Goal: Navigation & Orientation: Find specific page/section

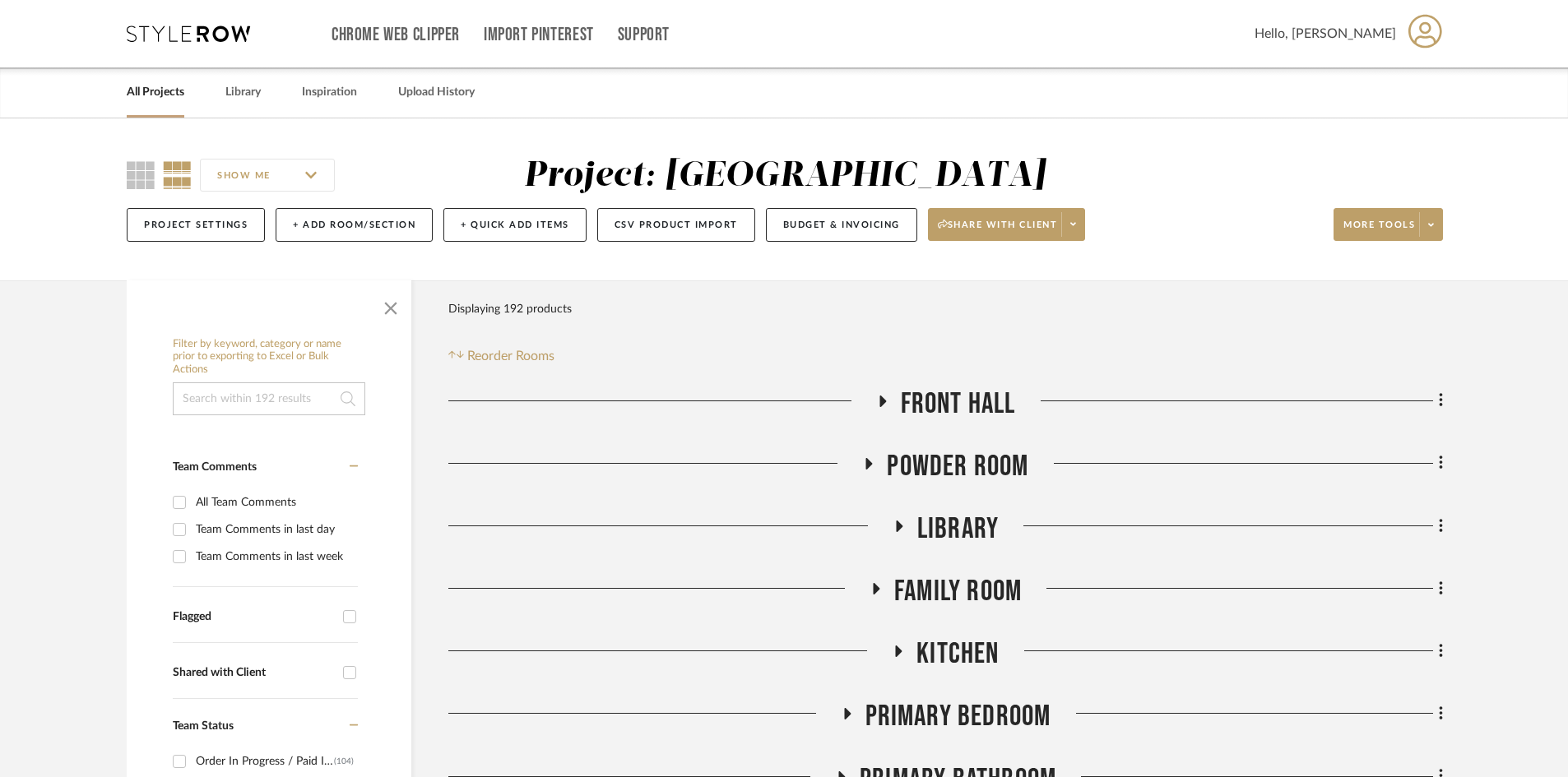
click at [163, 94] on link "All Projects" at bounding box center [156, 93] width 58 height 22
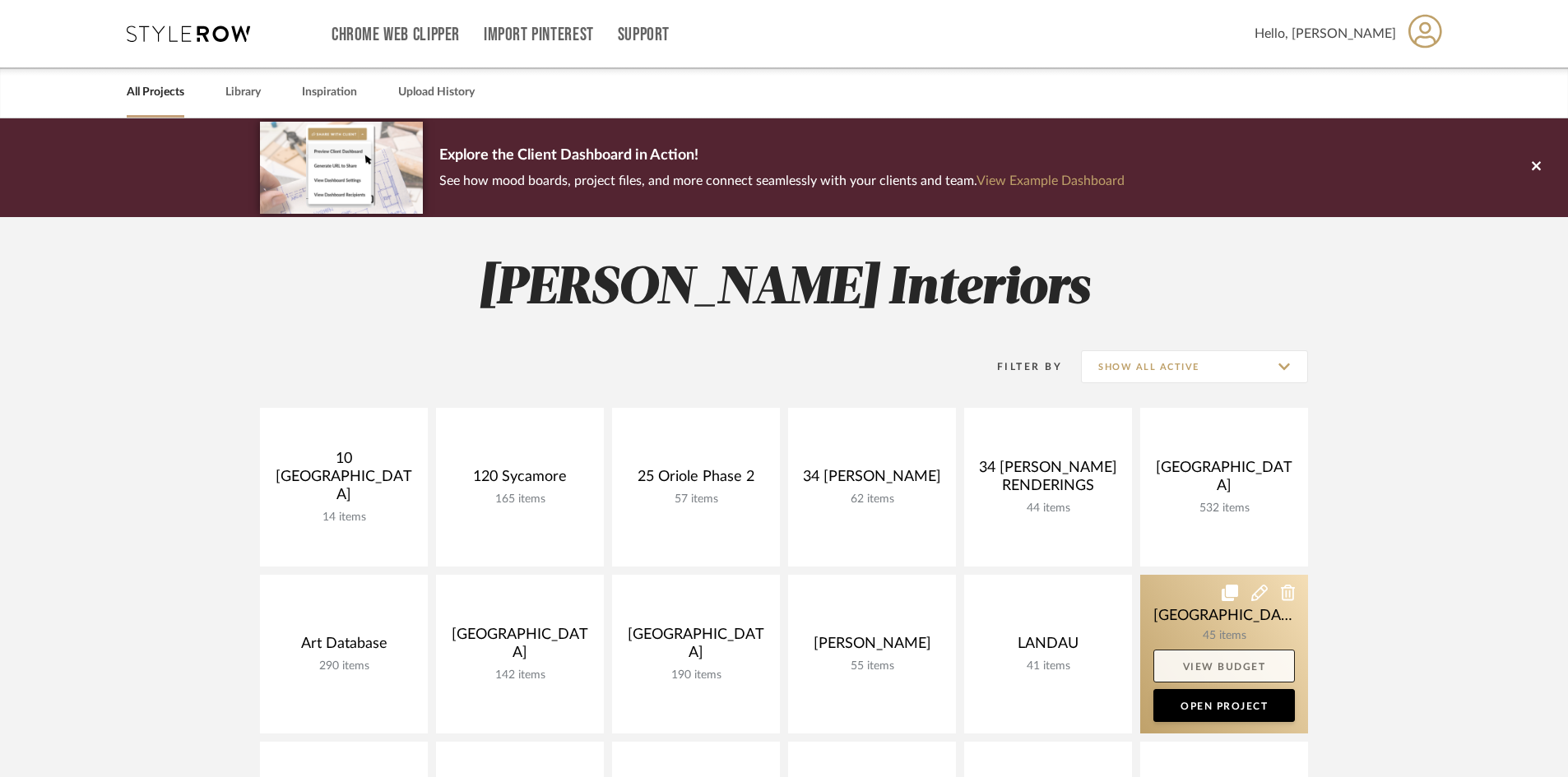
drag, startPoint x: 1209, startPoint y: 668, endPoint x: 1190, endPoint y: 642, distance: 32.2
click at [1209, 667] on link "View Budget" at bounding box center [1224, 666] width 141 height 33
click at [1205, 629] on link at bounding box center [1224, 654] width 168 height 159
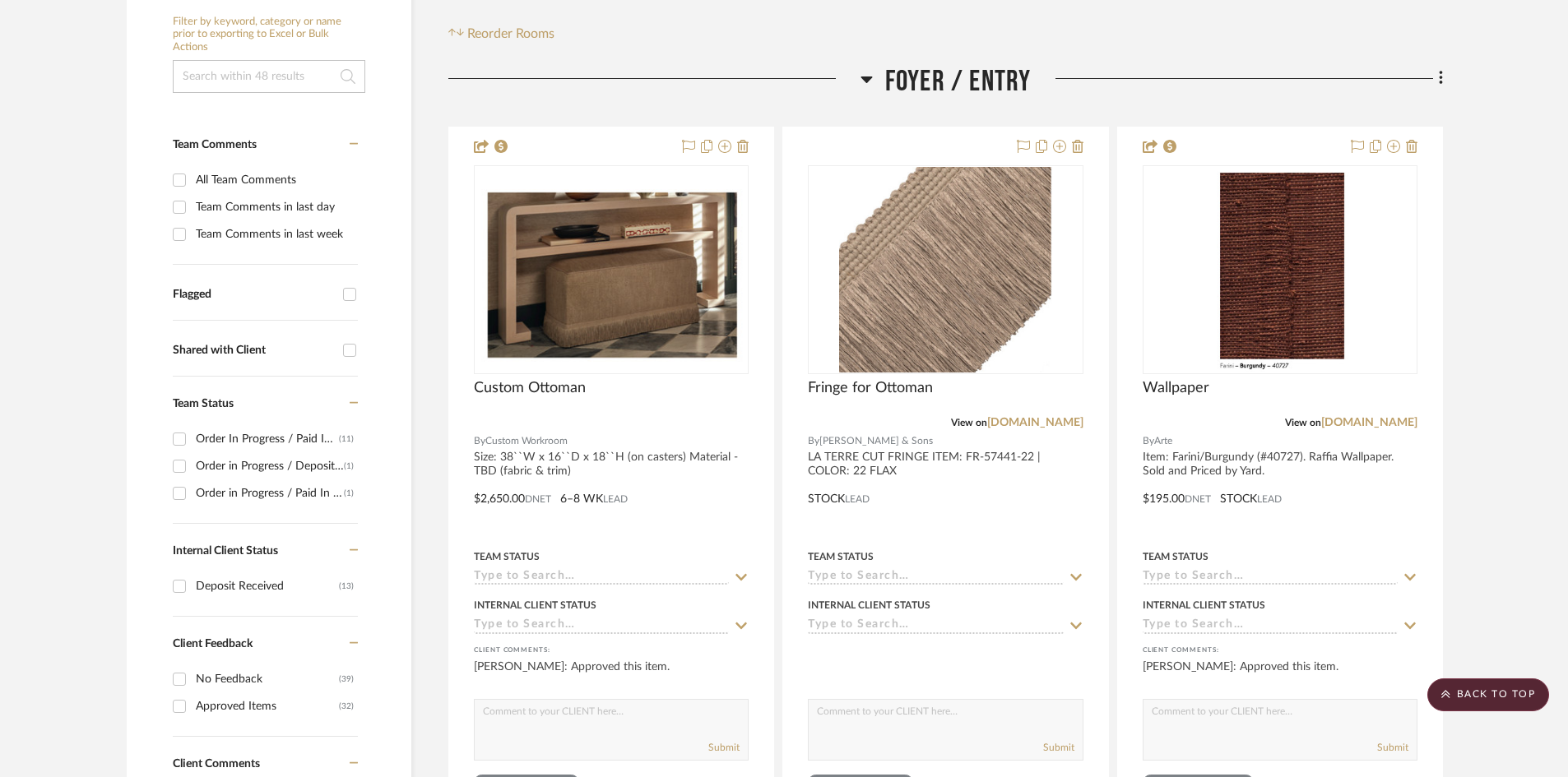
scroll to position [329, 0]
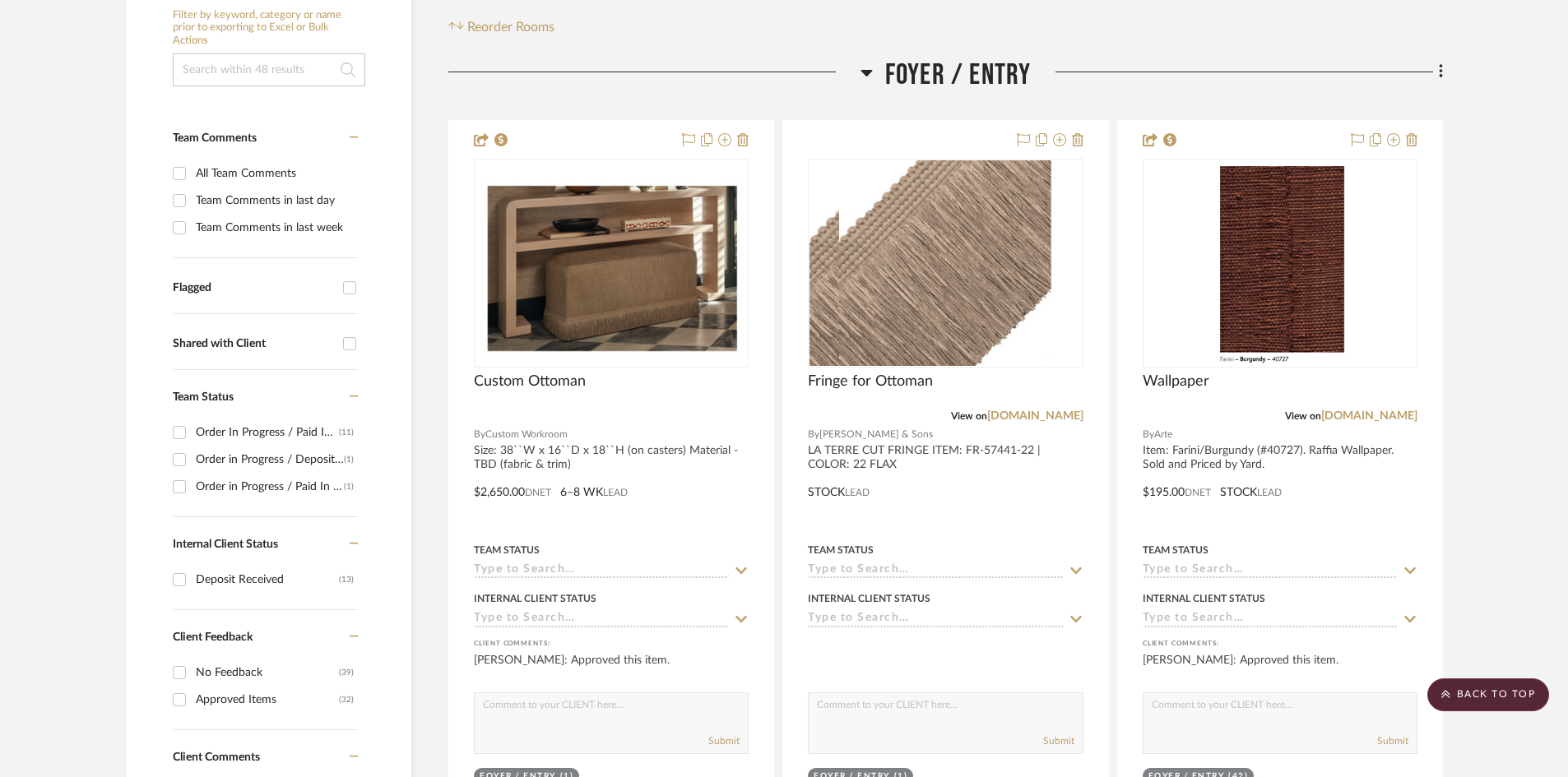
click at [888, 69] on span "Foyer / Entry" at bounding box center [958, 76] width 146 height 36
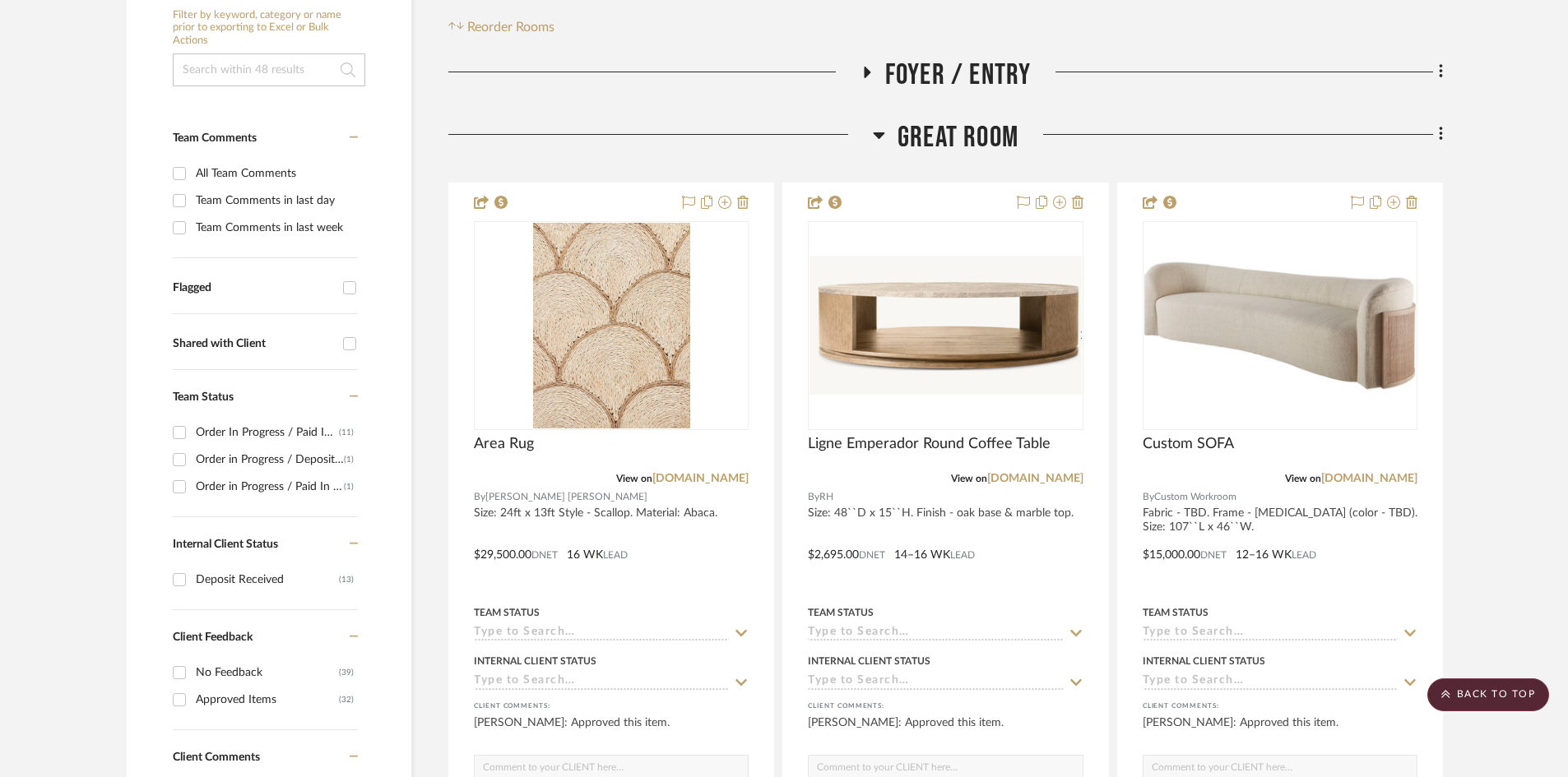
click at [920, 139] on span "Great Room" at bounding box center [957, 138] width 121 height 36
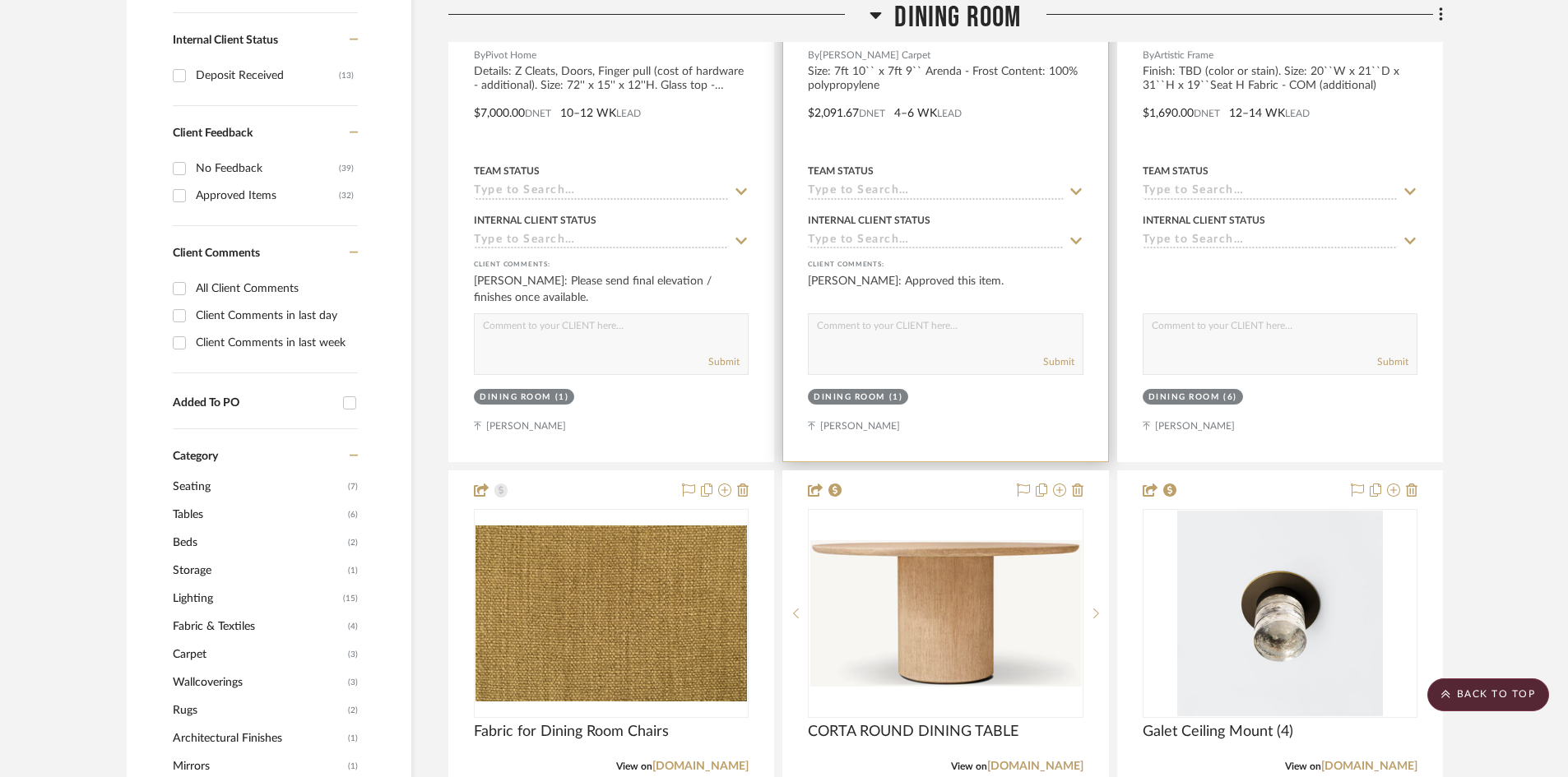
scroll to position [834, 0]
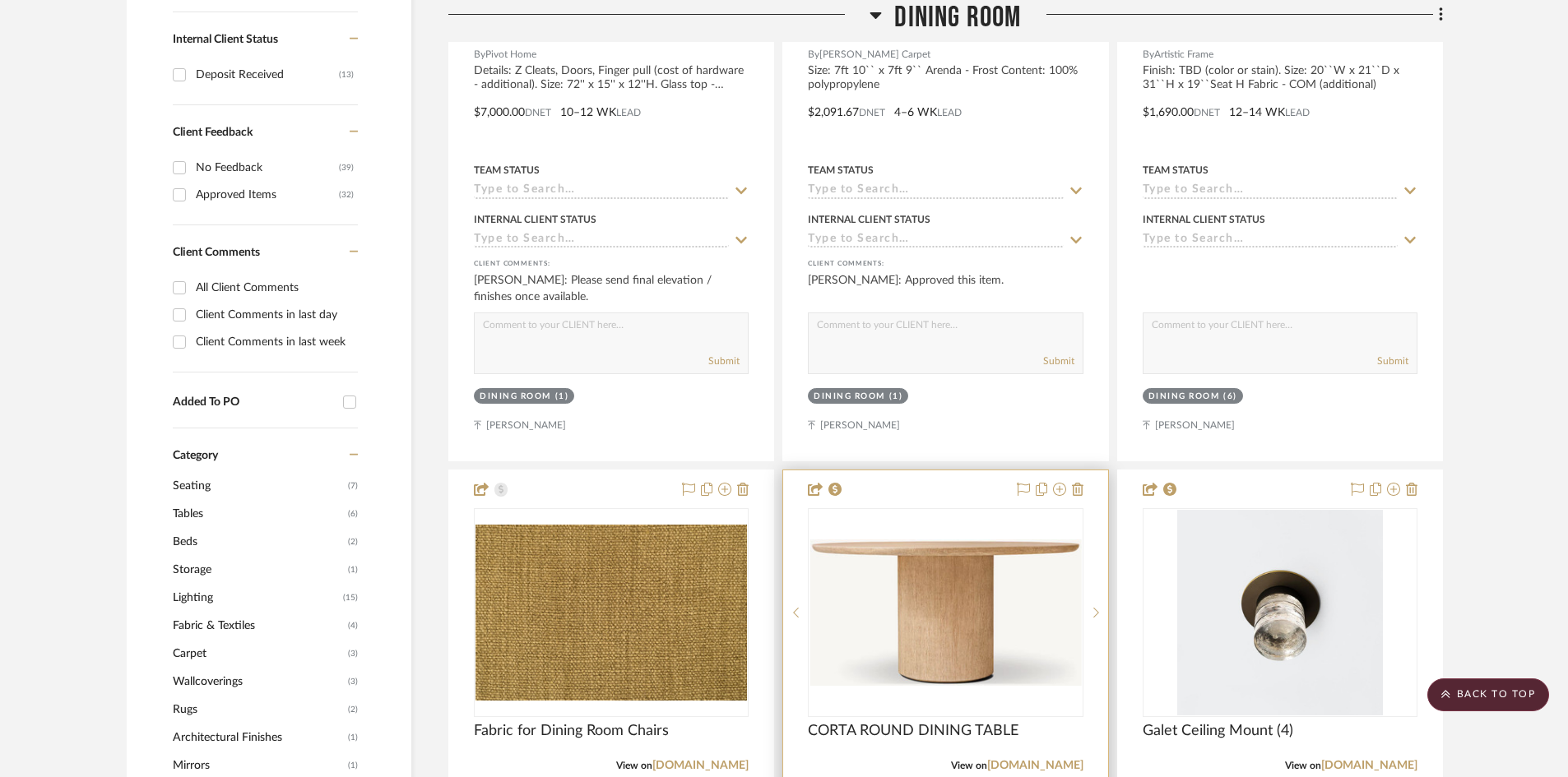
click at [920, 618] on img "0" at bounding box center [945, 613] width 271 height 146
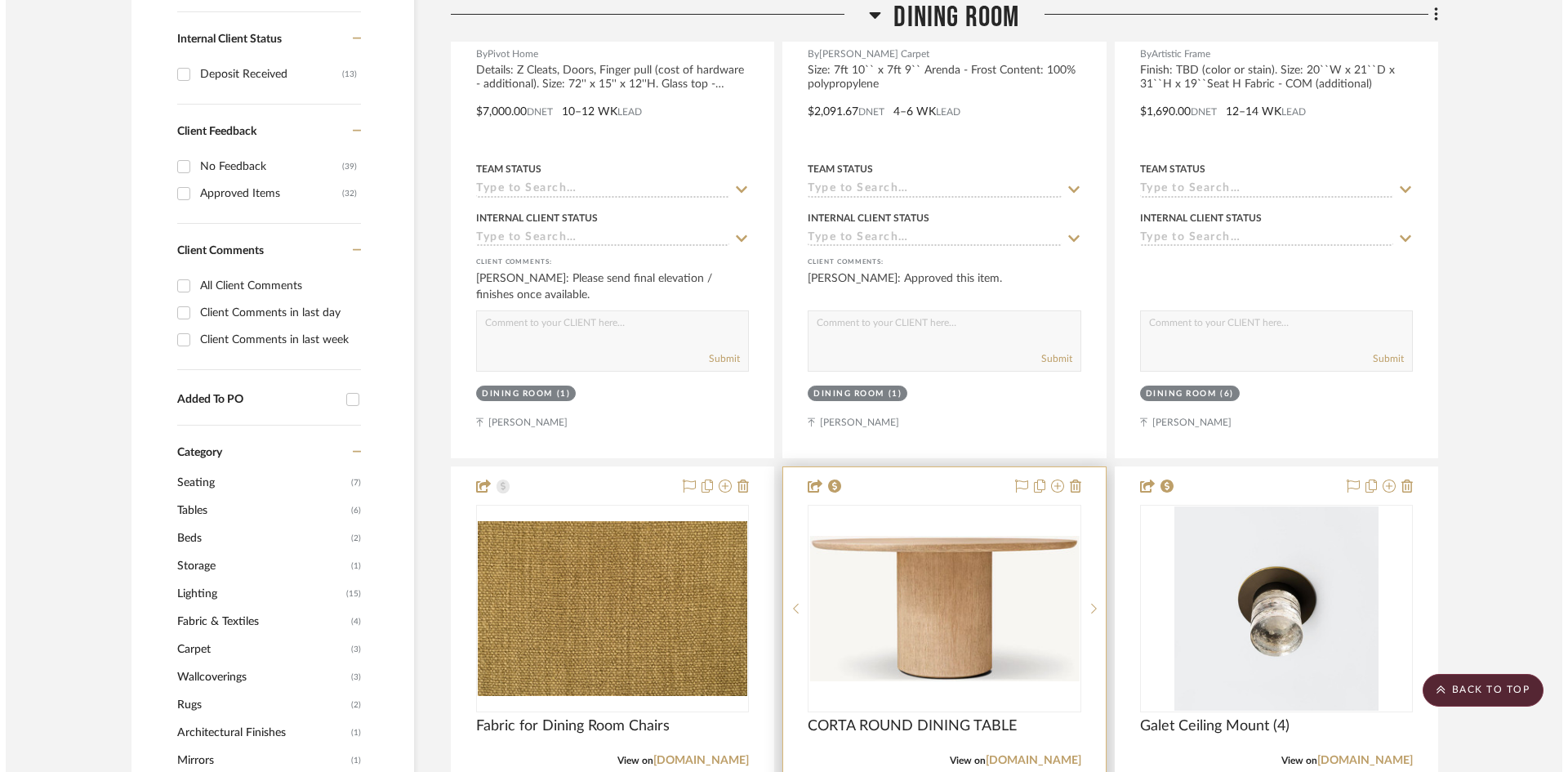
scroll to position [0, 0]
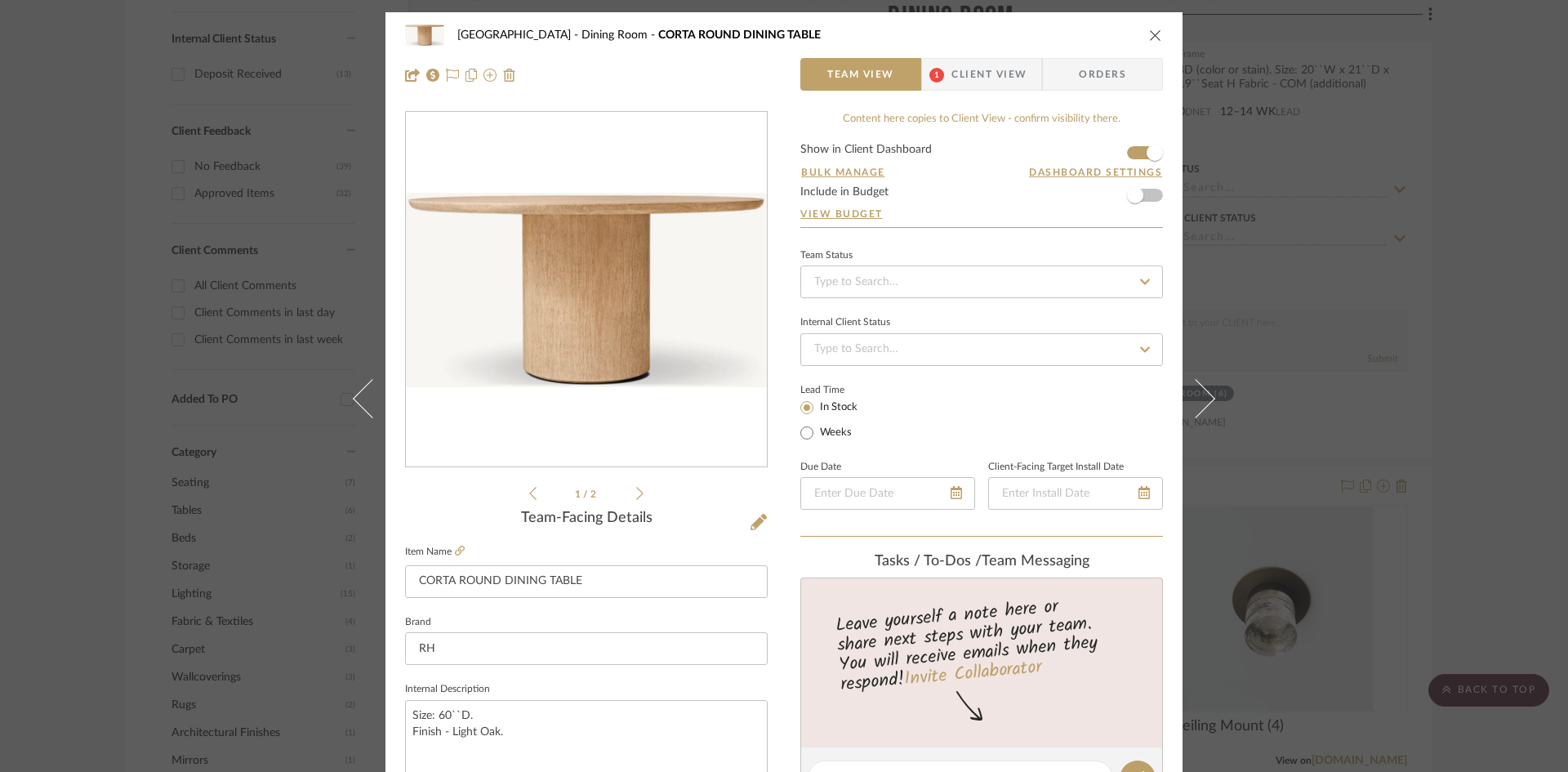
click at [1300, 262] on div "Palm Beach Dining Room CORTA ROUND DINING TABLE Team View 1 Client View Orders …" at bounding box center [784, 386] width 1568 height 772
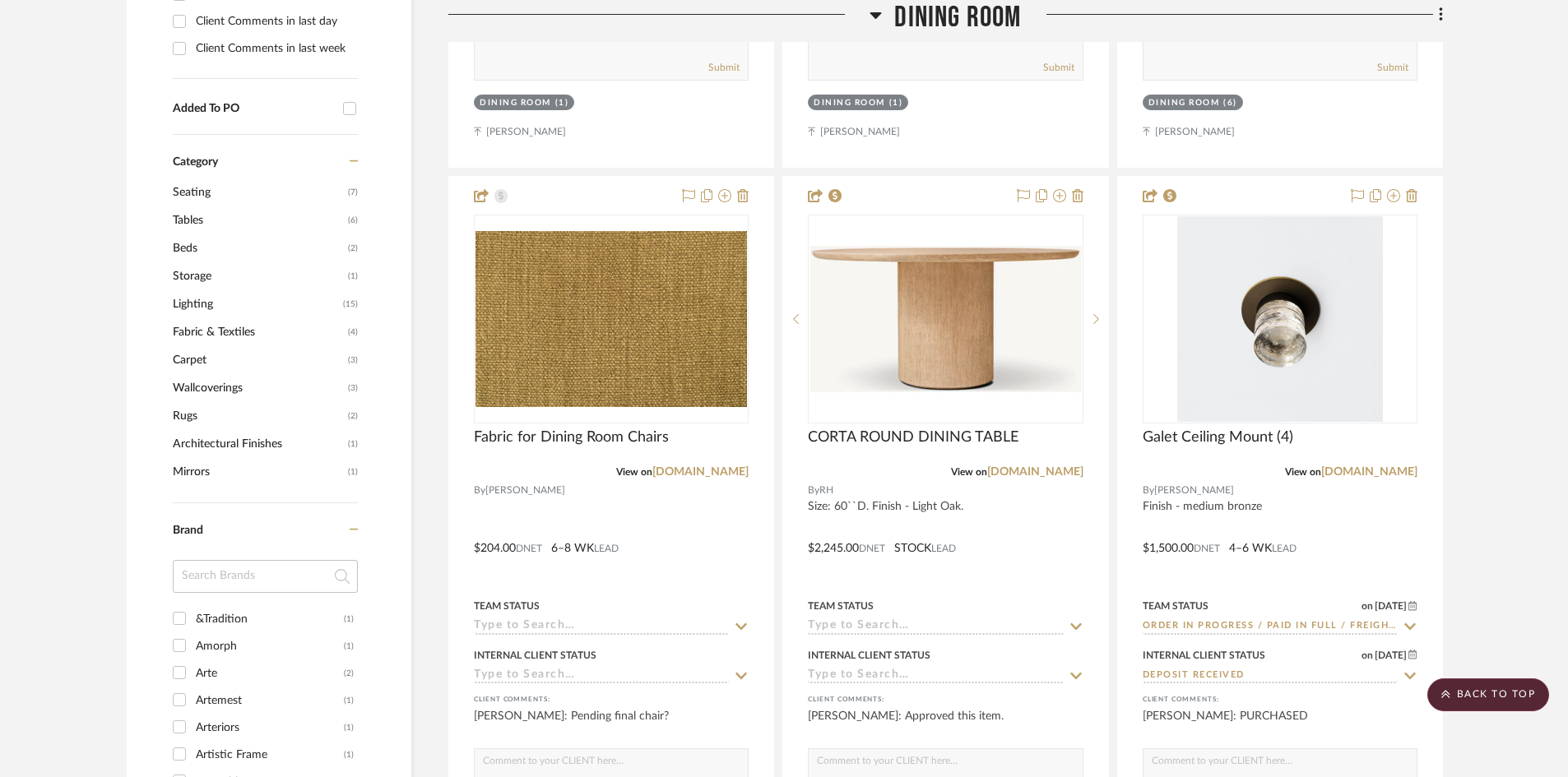
scroll to position [1163, 0]
